Goal: Information Seeking & Learning: Learn about a topic

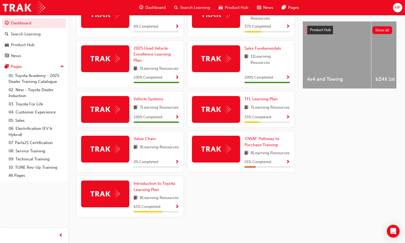
scroll to position [228, 0]
click at [177, 207] on span "Show Progress" at bounding box center [177, 206] width 4 height 5
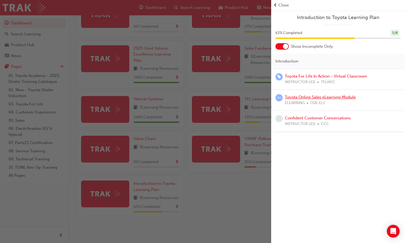
click at [326, 99] on link "Toyota Online Sales eLearning Module" at bounding box center [320, 97] width 71 height 5
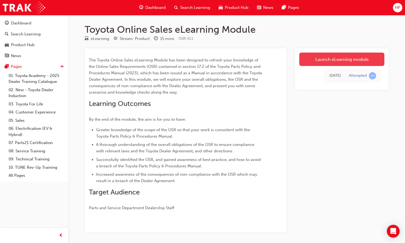
click at [335, 63] on link "Launch eLearning module" at bounding box center [341, 58] width 85 height 13
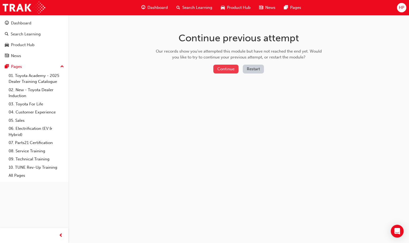
click at [226, 68] on button "Continue" at bounding box center [225, 69] width 25 height 9
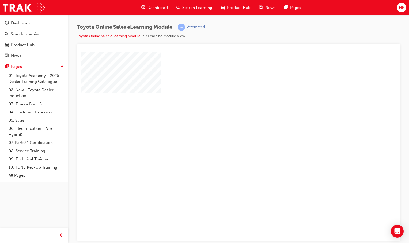
click at [223, 131] on div "play" at bounding box center [223, 131] width 0 height 0
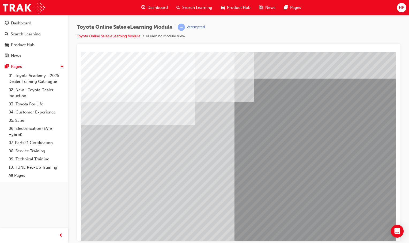
scroll to position [16, 0]
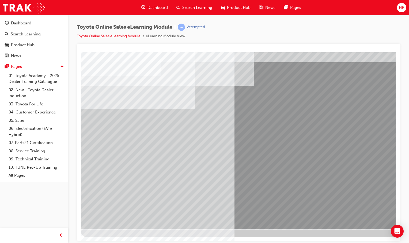
drag, startPoint x: 121, startPoint y: 125, endPoint x: 125, endPoint y: 125, distance: 4.3
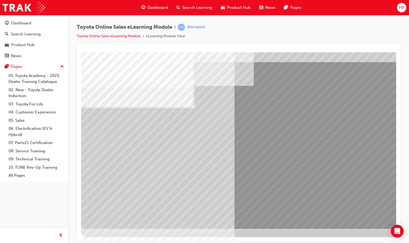
drag, startPoint x: 175, startPoint y: 137, endPoint x: 176, endPoint y: 134, distance: 3.6
drag, startPoint x: 118, startPoint y: 157, endPoint x: 123, endPoint y: 154, distance: 5.9
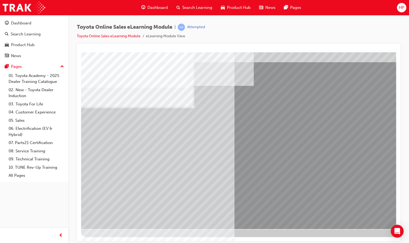
drag, startPoint x: 169, startPoint y: 156, endPoint x: 134, endPoint y: 160, distance: 35.0
drag, startPoint x: 124, startPoint y: 161, endPoint x: 126, endPoint y: 165, distance: 4.6
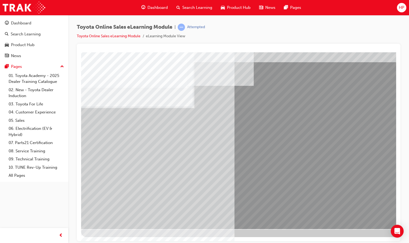
drag, startPoint x: 260, startPoint y: 132, endPoint x: 264, endPoint y: 132, distance: 3.8
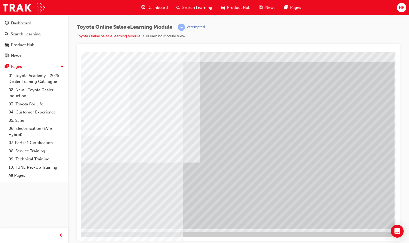
scroll to position [0, 0]
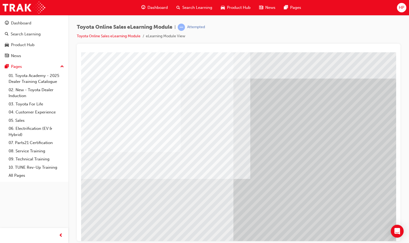
drag, startPoint x: 359, startPoint y: 293, endPoint x: 245, endPoint y: 230, distance: 130.9
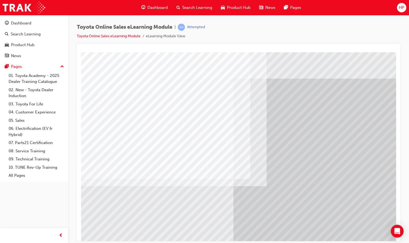
drag, startPoint x: 95, startPoint y: 90, endPoint x: 134, endPoint y: 92, distance: 38.9
drag, startPoint x: 102, startPoint y: 71, endPoint x: 111, endPoint y: 71, distance: 9.1
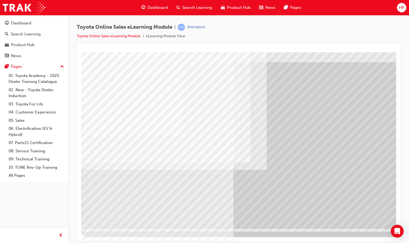
drag, startPoint x: 326, startPoint y: 236, endPoint x: 351, endPoint y: 230, distance: 25.5
click at [351, 230] on div at bounding box center [263, 136] width 364 height 201
drag, startPoint x: 243, startPoint y: 239, endPoint x: 202, endPoint y: 239, distance: 41.5
click at [202, 38] on html "Loading..." at bounding box center [238, 37] width 315 height 2
drag, startPoint x: 95, startPoint y: 75, endPoint x: 166, endPoint y: 93, distance: 73.3
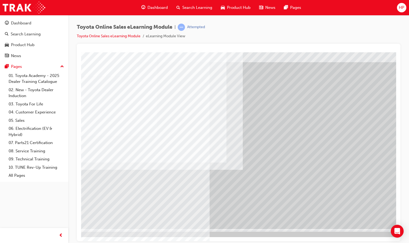
scroll to position [16, 25]
